Goal: Task Accomplishment & Management: Manage account settings

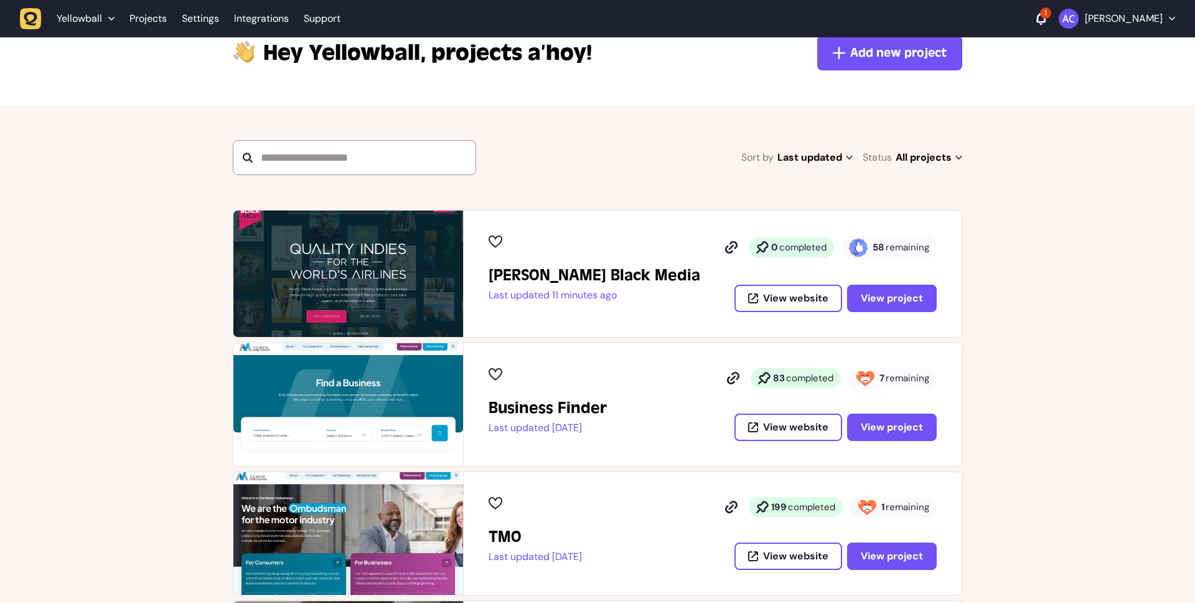
scroll to position [83, 0]
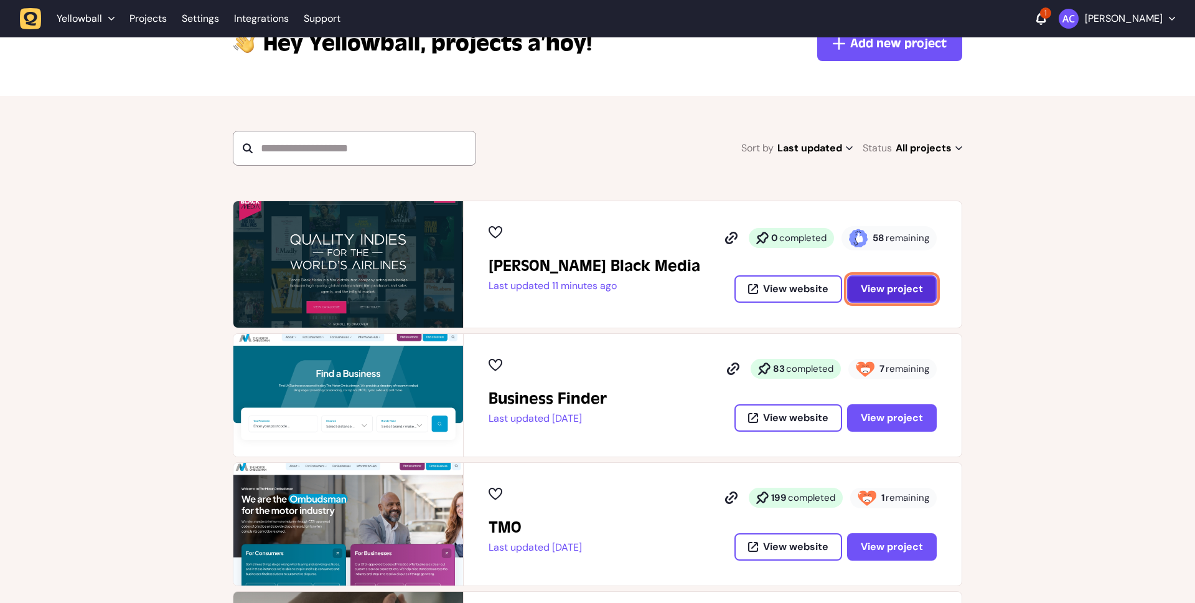
click at [899, 295] on button "View project" at bounding box center [892, 288] width 90 height 27
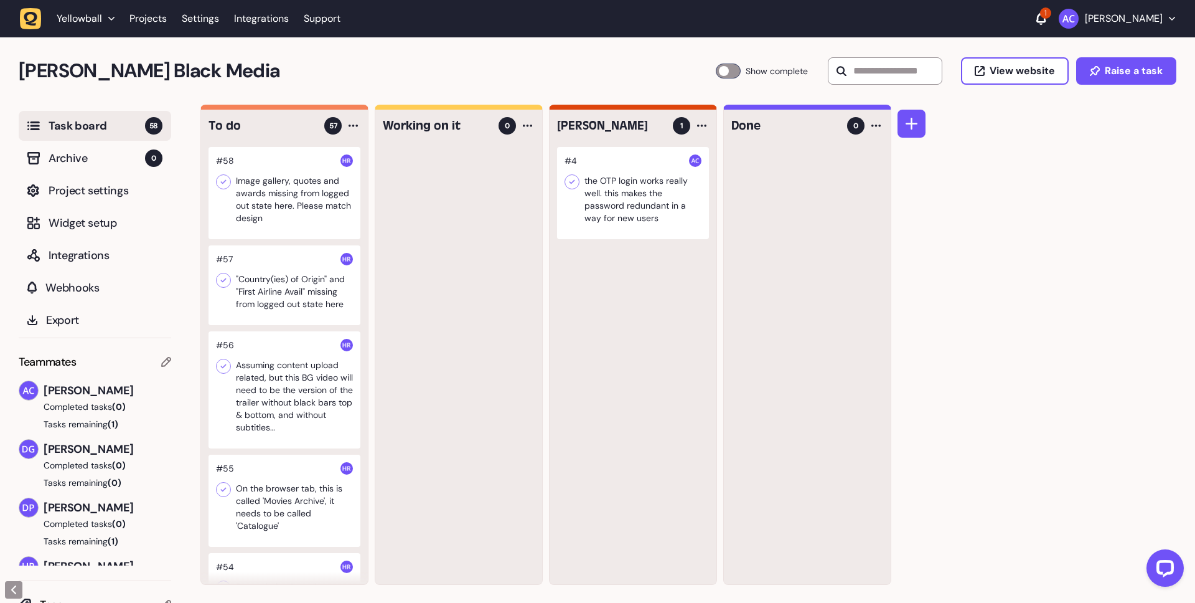
click at [323, 401] on div at bounding box center [285, 389] width 152 height 117
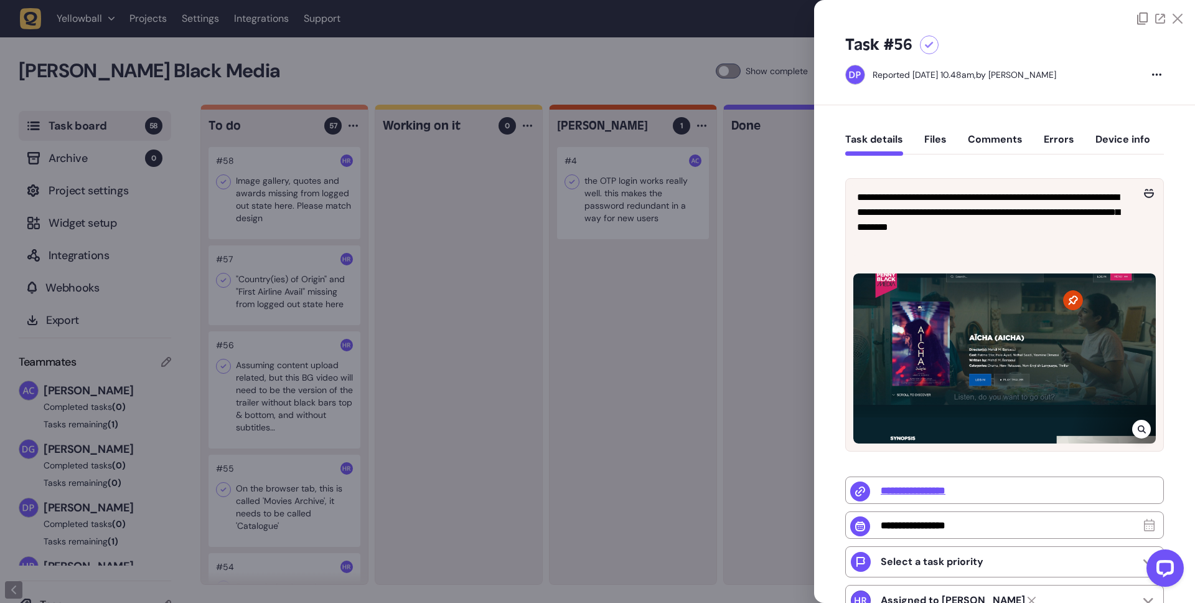
click at [996, 138] on button "Comments" at bounding box center [995, 144] width 55 height 22
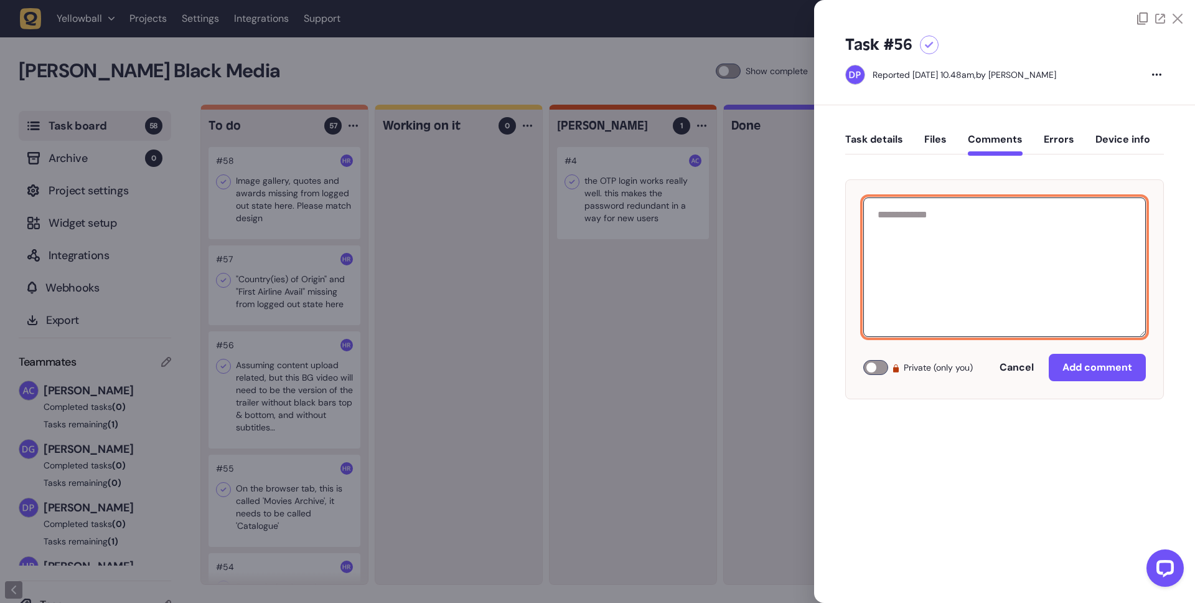
click at [964, 225] on textarea at bounding box center [1005, 266] width 283 height 139
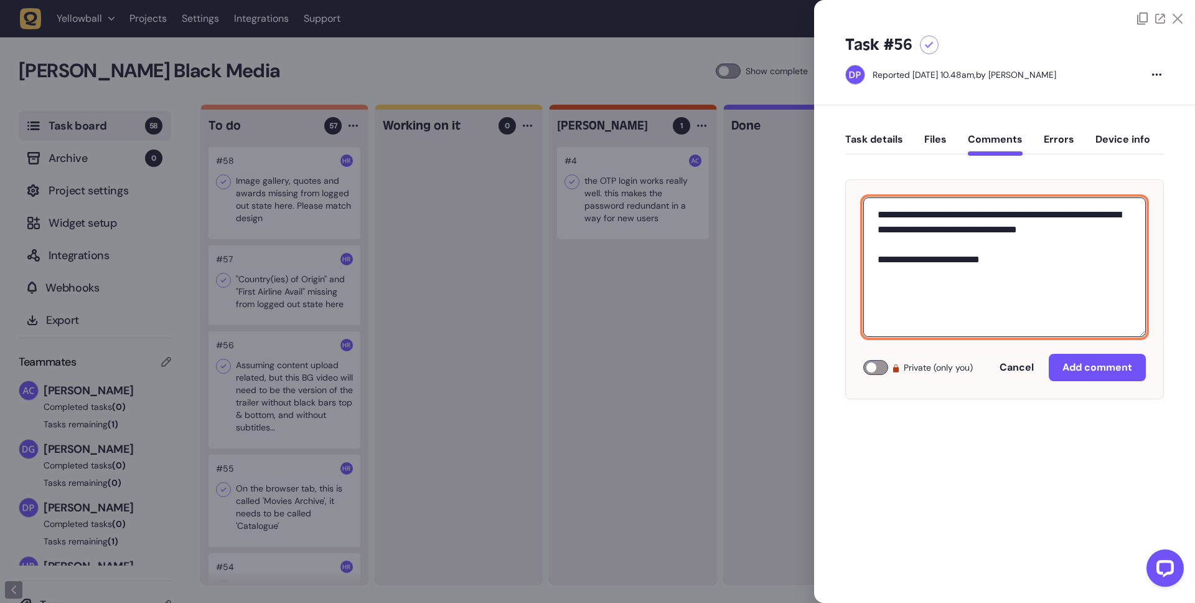
paste textarea "**********"
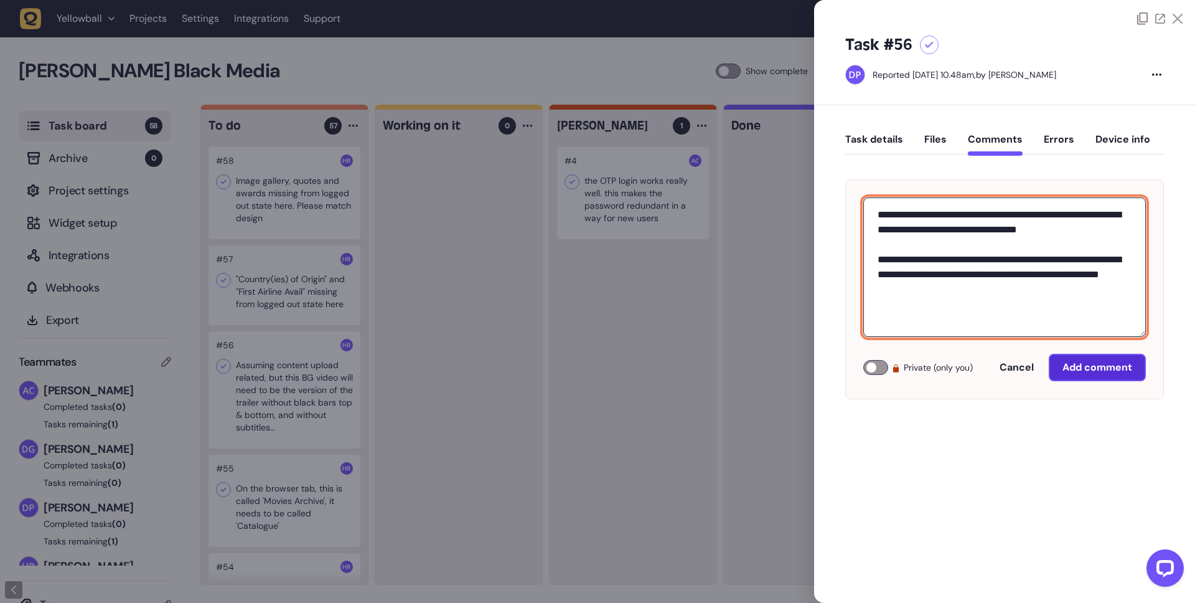
type textarea "**********"
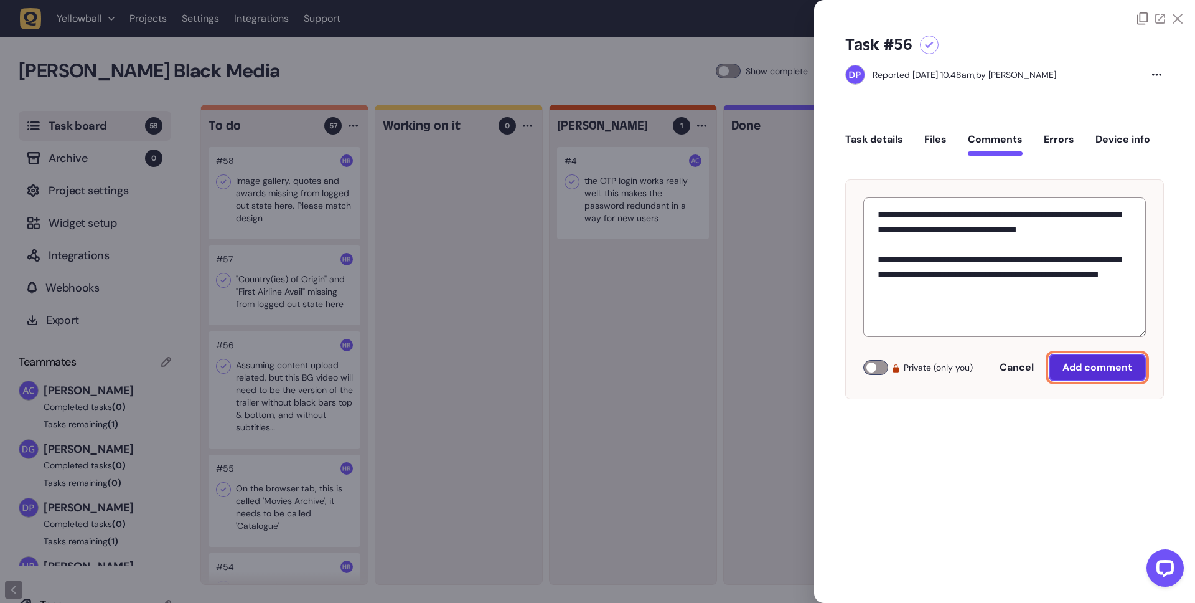
click at [1091, 377] on button "Add comment" at bounding box center [1097, 367] width 97 height 27
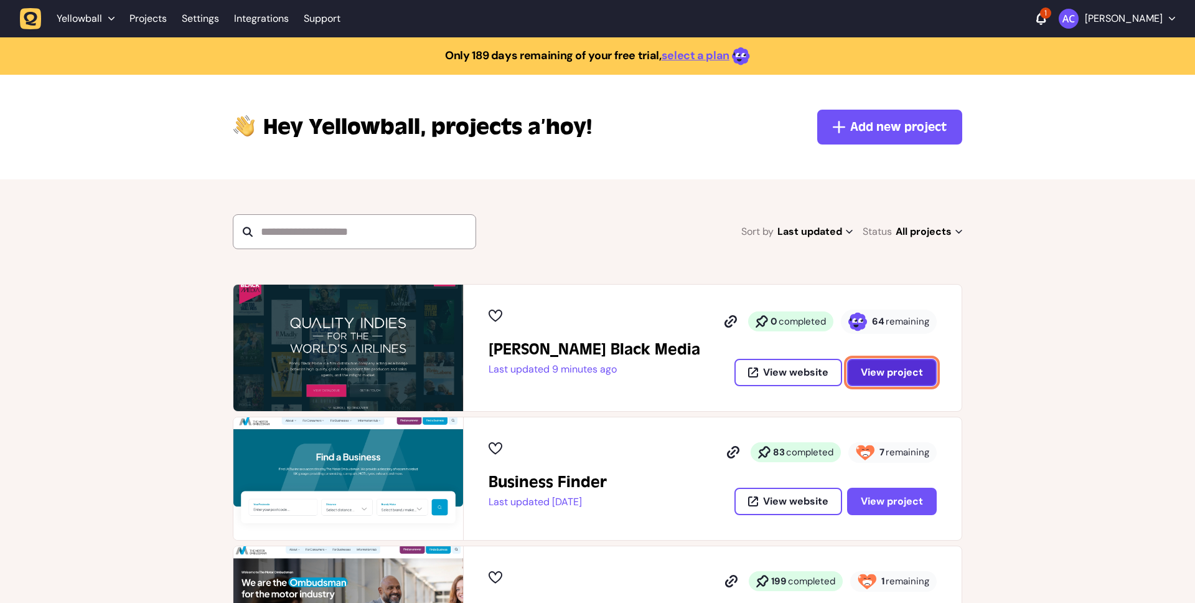
click at [892, 374] on span "View project" at bounding box center [892, 371] width 62 height 13
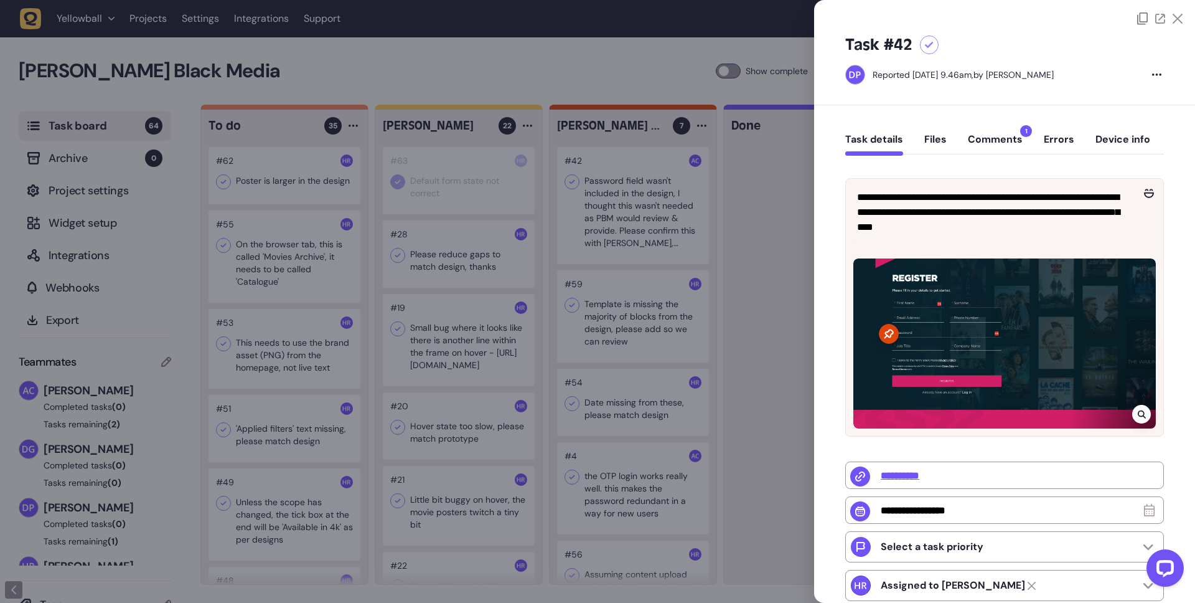
click at [976, 158] on div "Task details Files Comments 1 Errors Device info" at bounding box center [1005, 142] width 319 height 37
click at [980, 150] on button "Comments 1" at bounding box center [995, 144] width 55 height 22
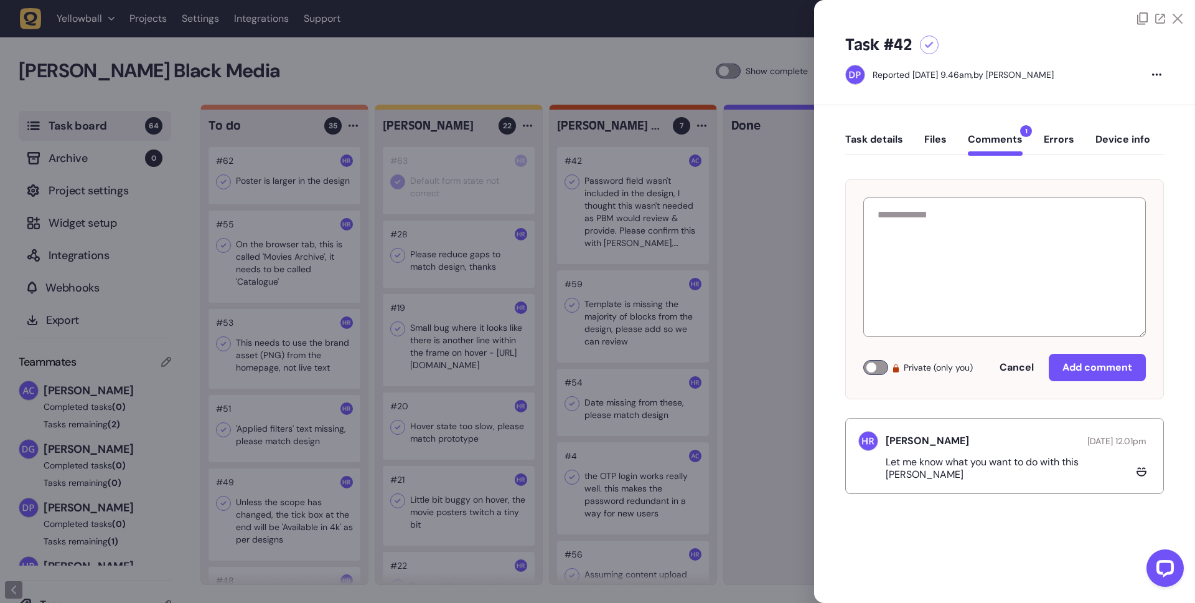
click at [884, 133] on button "Task details" at bounding box center [875, 144] width 58 height 22
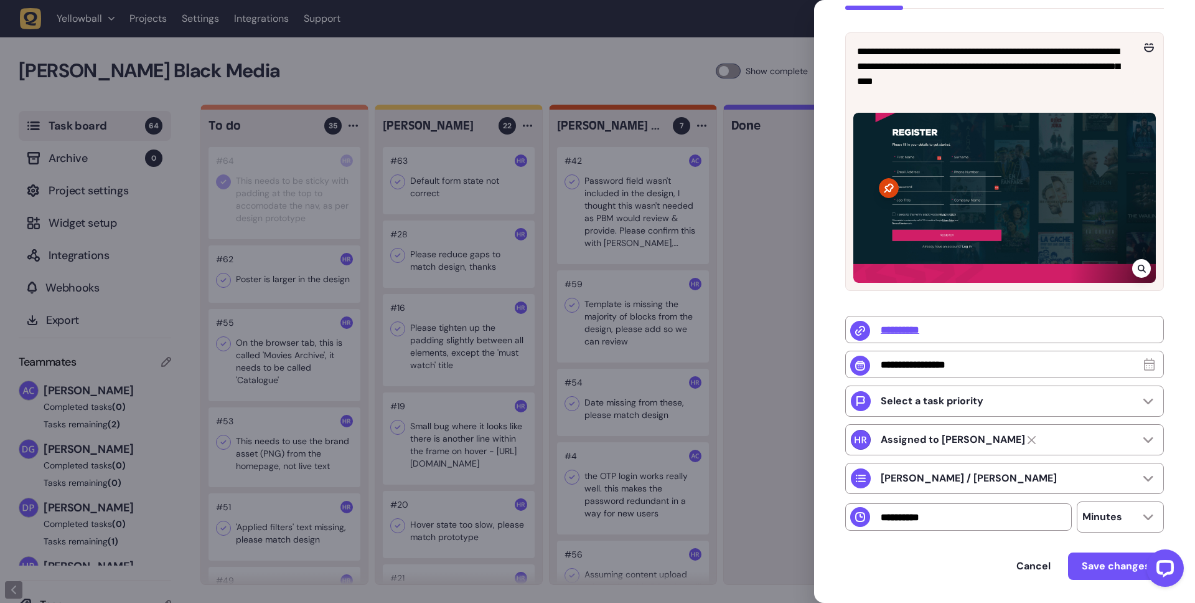
scroll to position [189, 0]
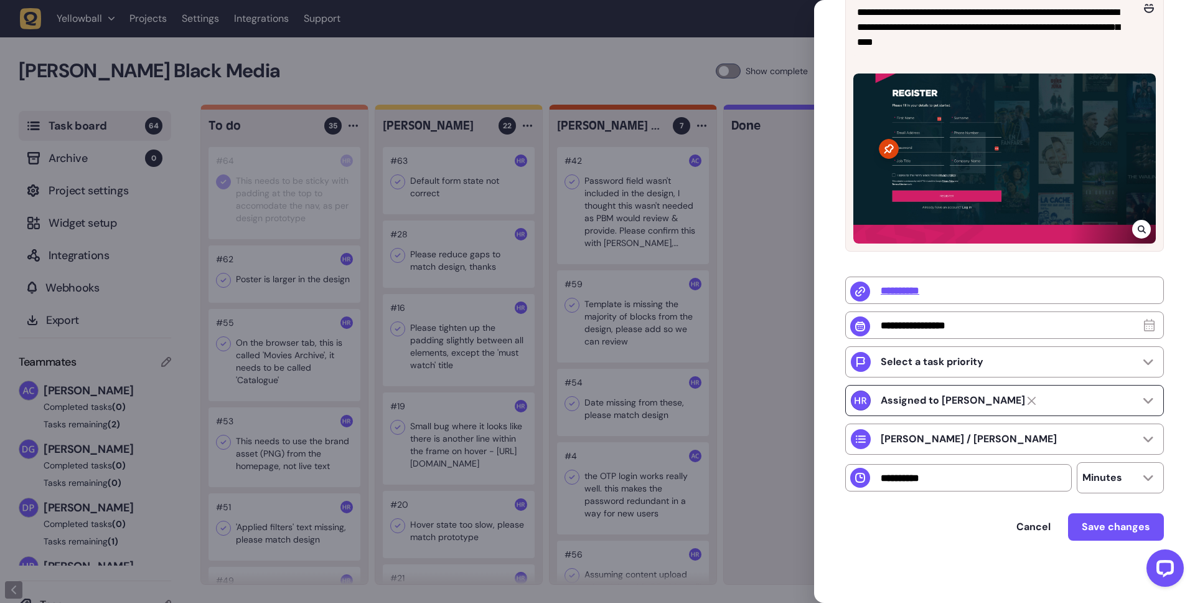
click at [1043, 398] on div "Assigned to [PERSON_NAME]" at bounding box center [1005, 400] width 319 height 31
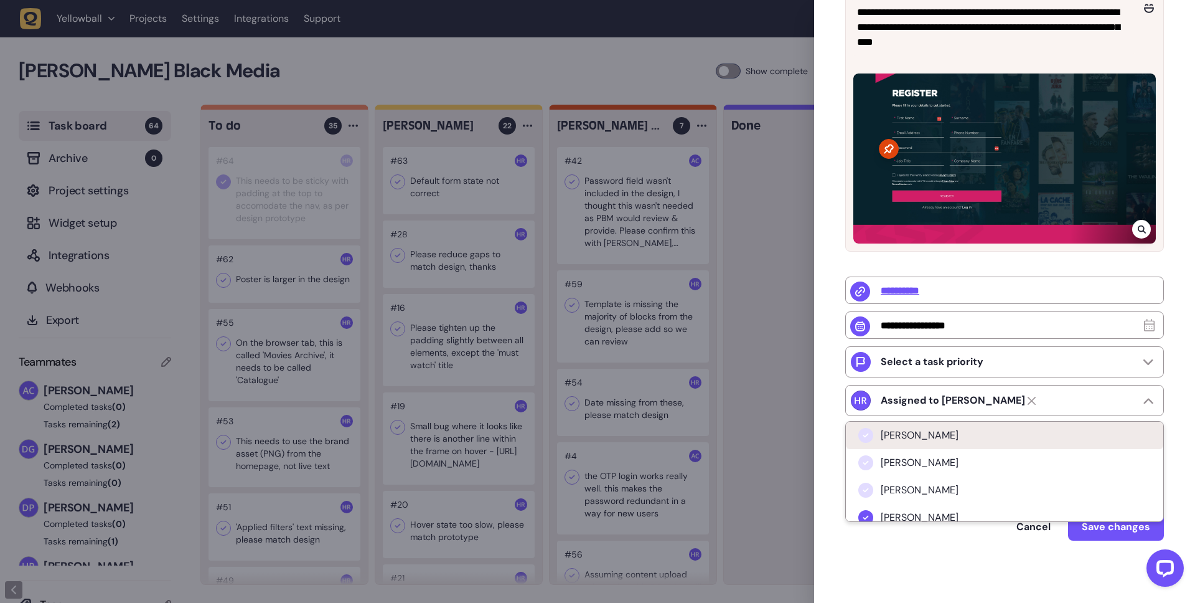
click at [1002, 431] on li "[PERSON_NAME]" at bounding box center [1005, 435] width 318 height 27
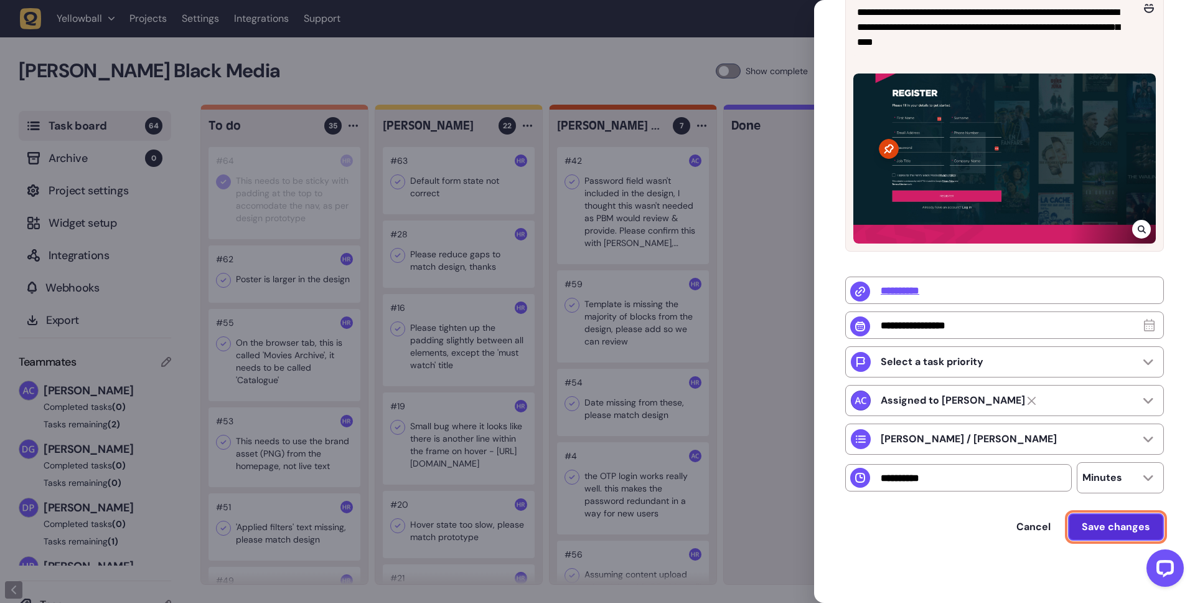
click at [1112, 524] on span "Save changes" at bounding box center [1116, 526] width 68 height 13
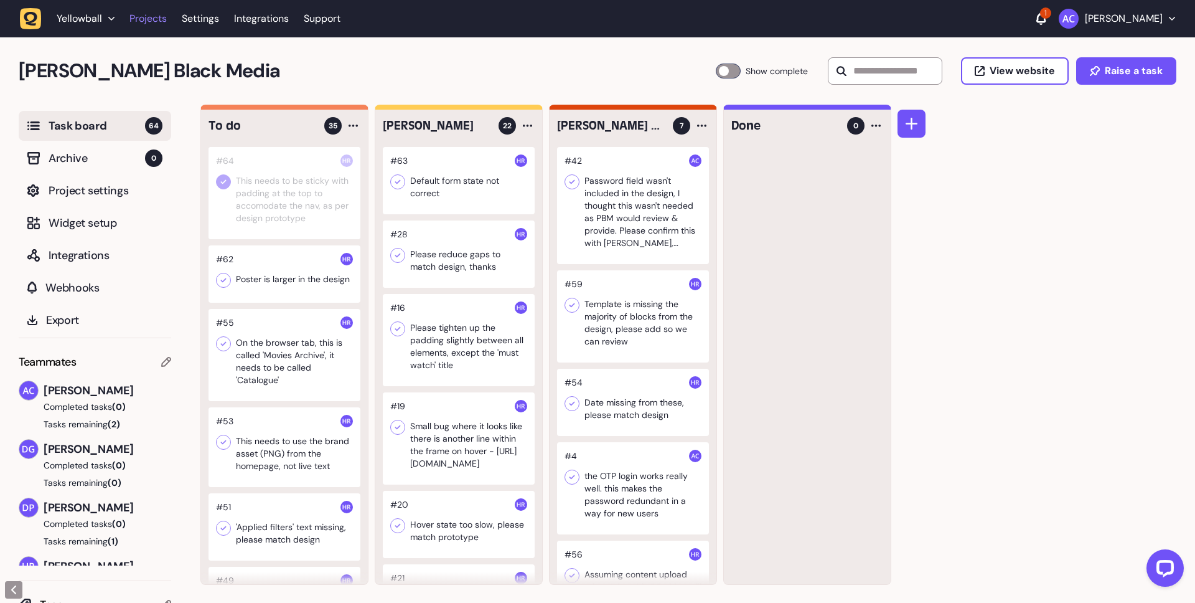
click at [146, 17] on link "Projects" at bounding box center [148, 18] width 37 height 22
